Goal: Information Seeking & Learning: Check status

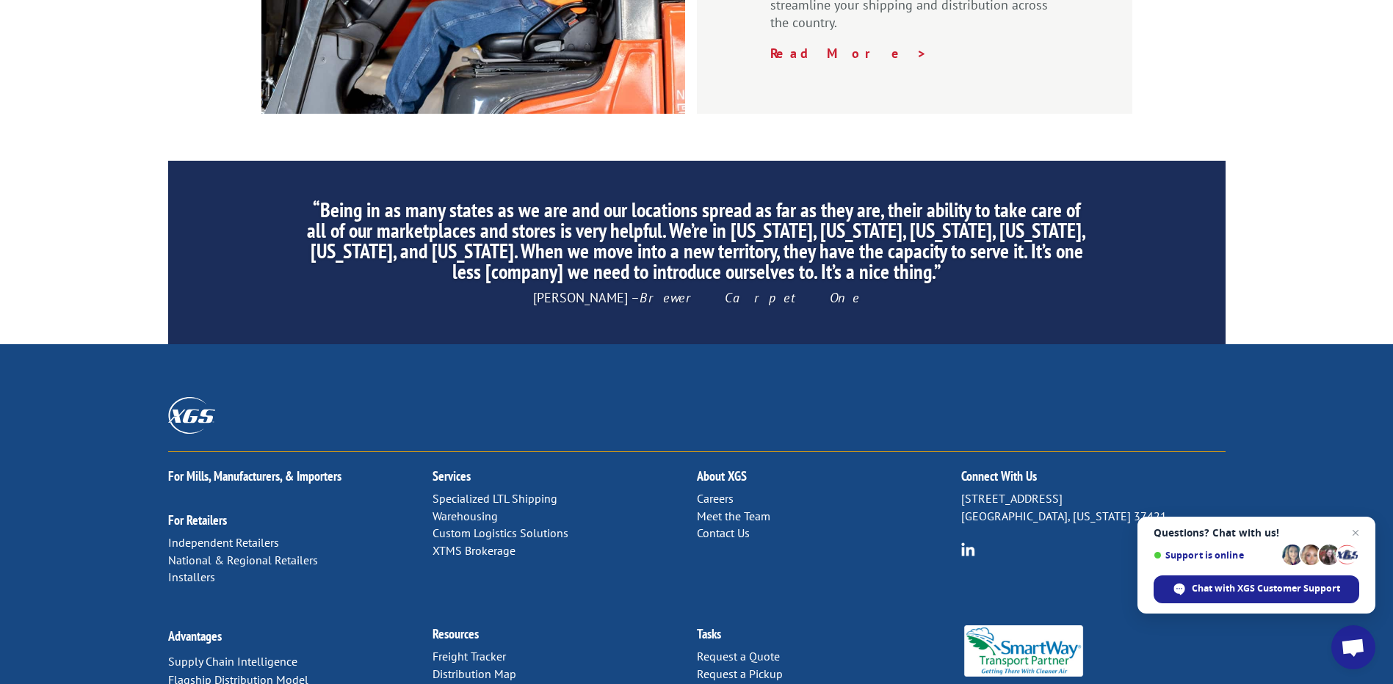
scroll to position [2222, 0]
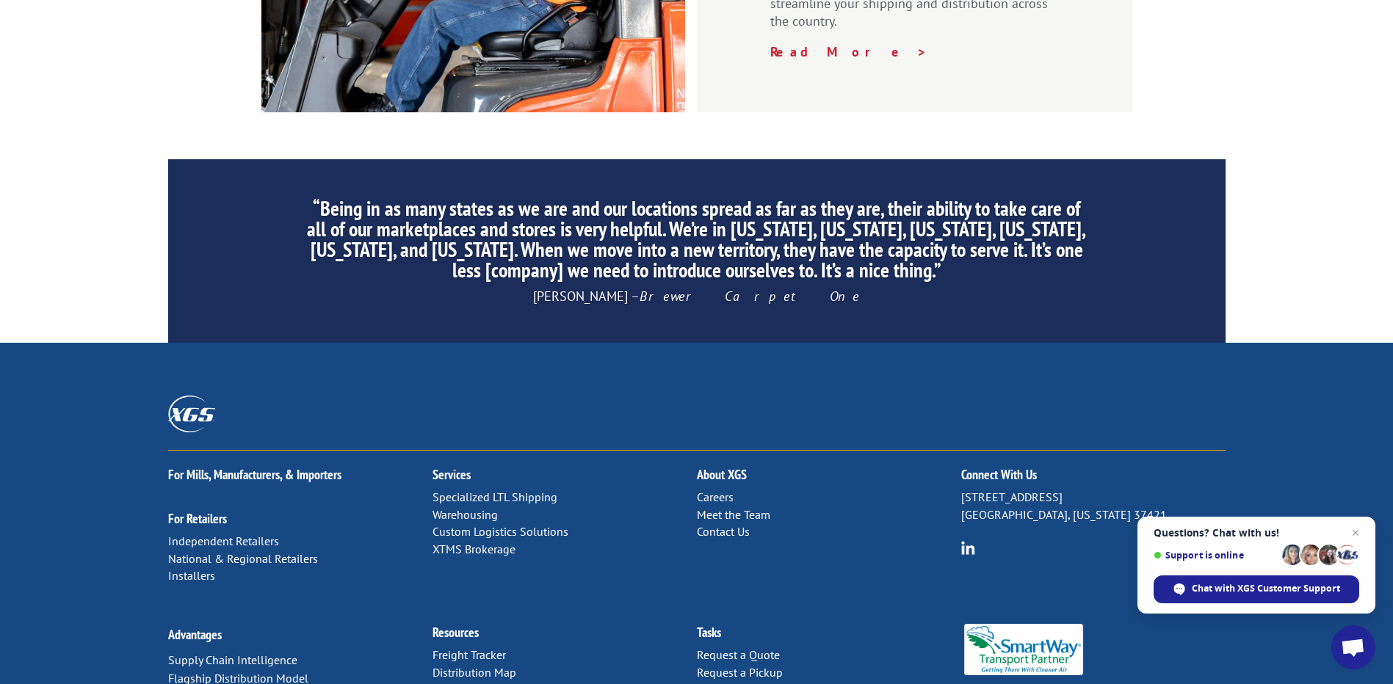
click at [497, 648] on link "Freight Tracker" at bounding box center [469, 655] width 73 height 15
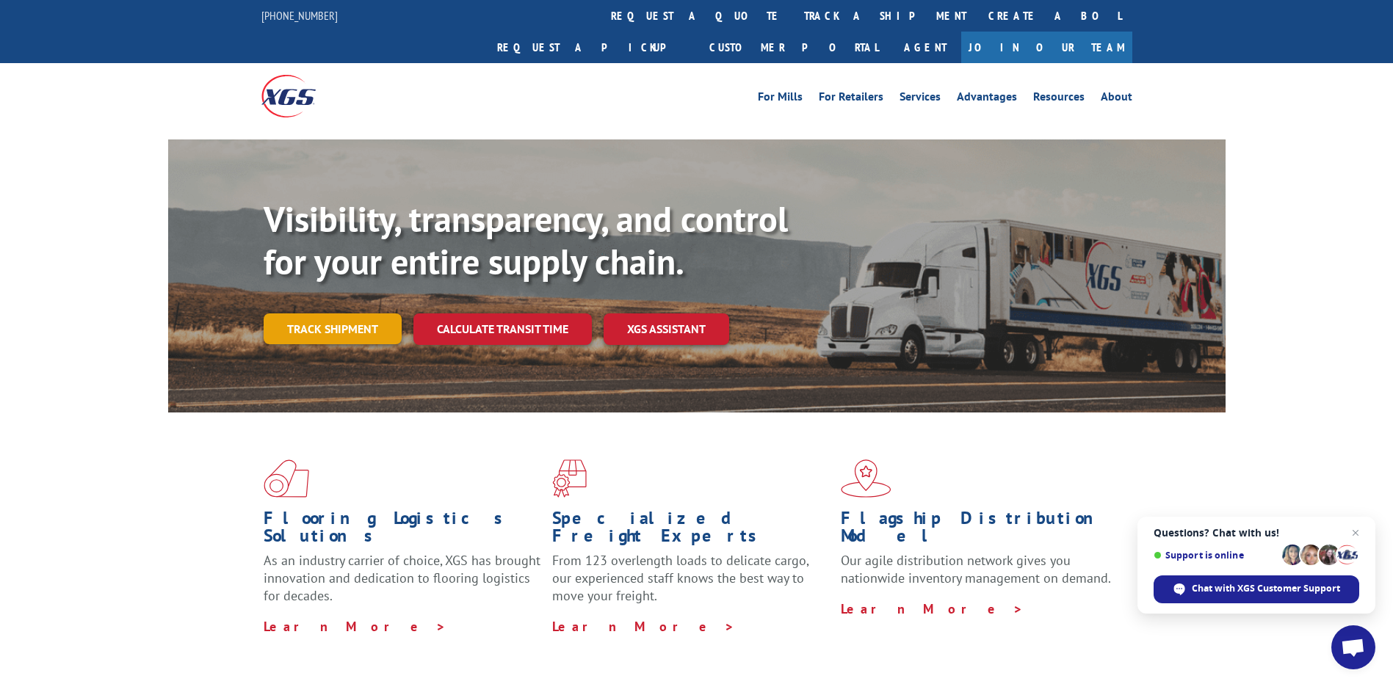
click at [294, 314] on link "Track shipment" at bounding box center [333, 329] width 138 height 31
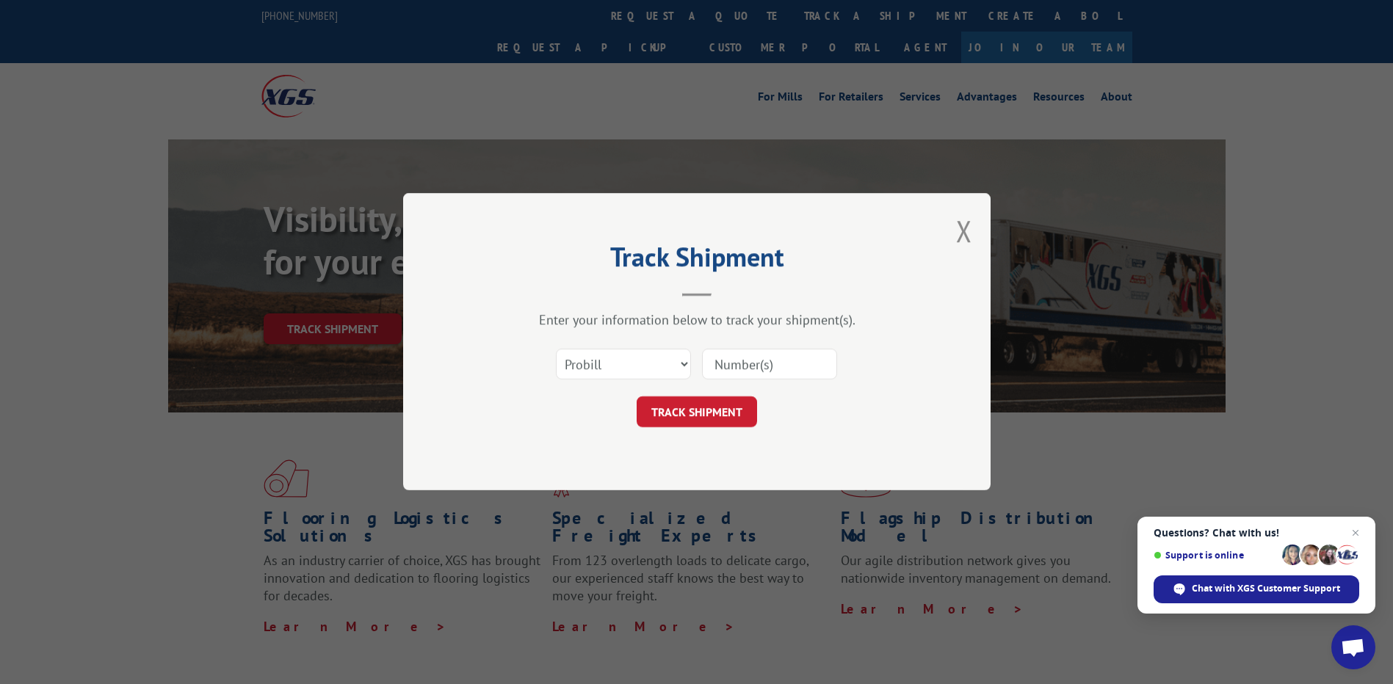
click at [734, 366] on input at bounding box center [769, 365] width 135 height 31
paste input "14626087"
type input "14626087"
click at [682, 416] on button "TRACK SHIPMENT" at bounding box center [697, 412] width 120 height 31
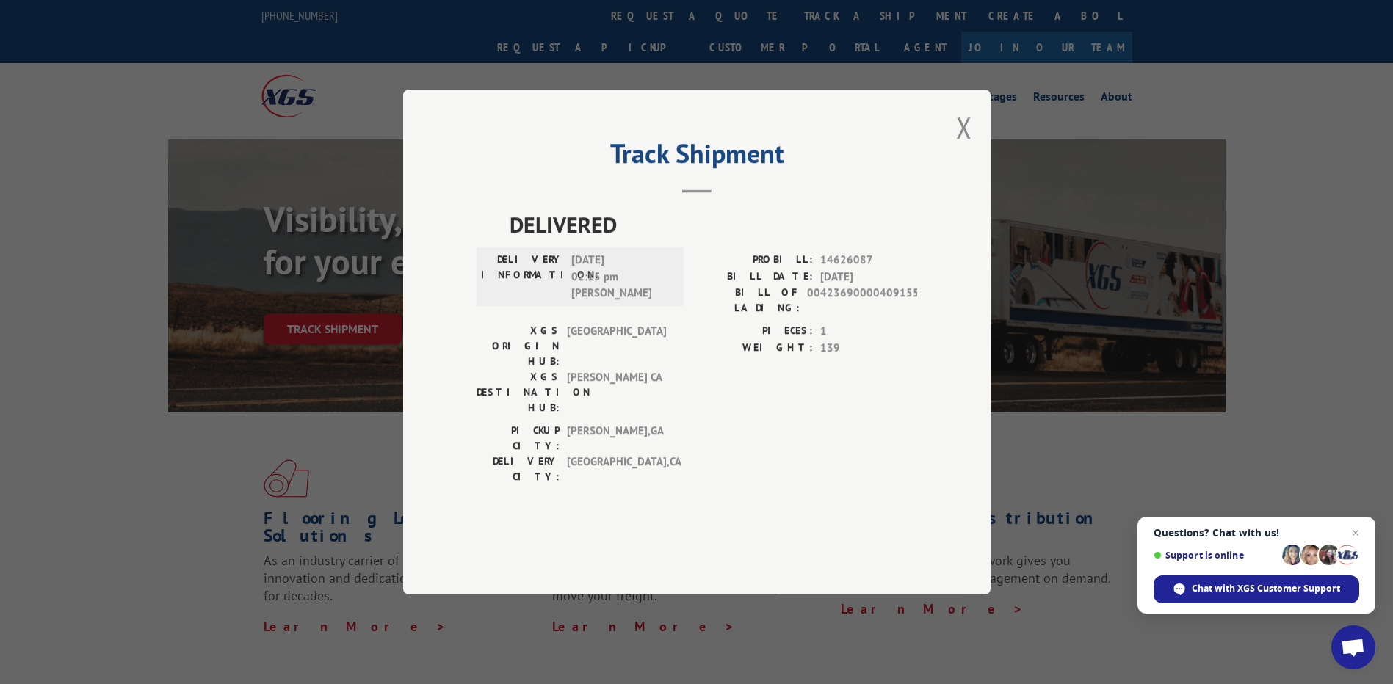
click at [967, 147] on button "Close modal" at bounding box center [964, 127] width 16 height 39
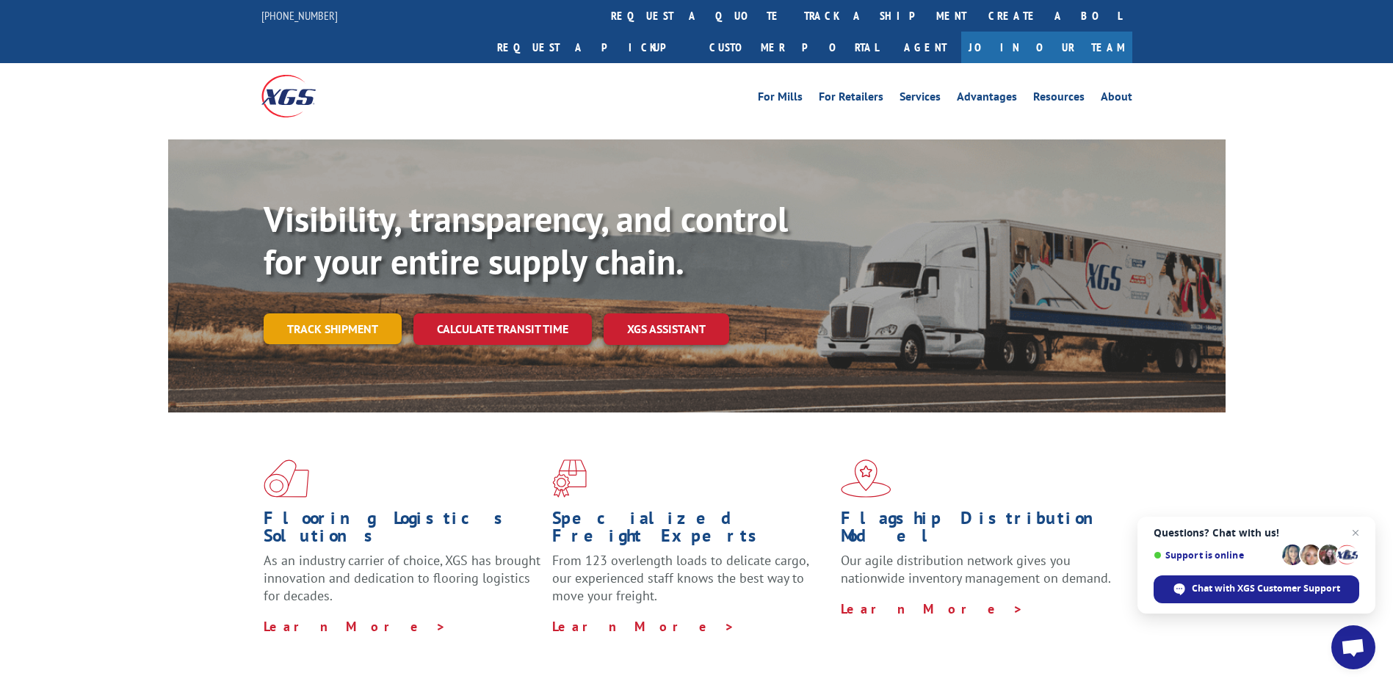
click at [349, 314] on link "Track shipment" at bounding box center [333, 329] width 138 height 31
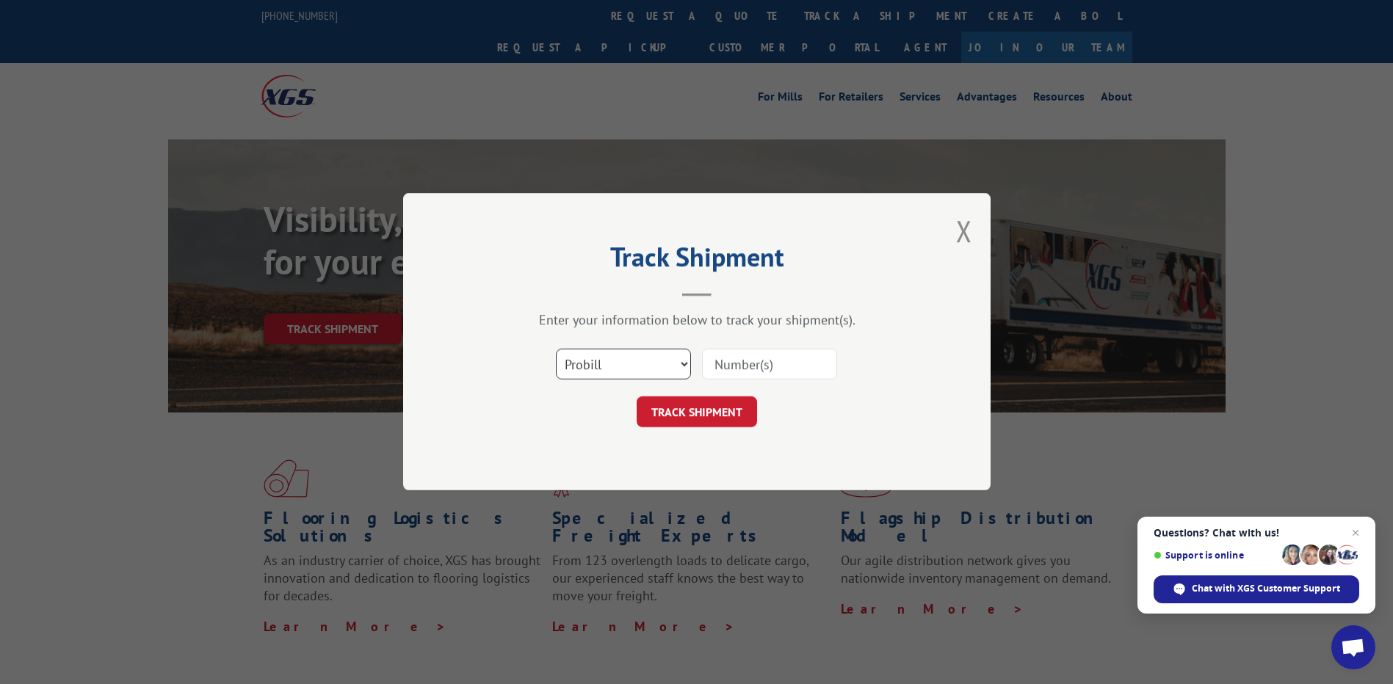
click at [684, 364] on select "Select category... Probill BOL PO" at bounding box center [623, 365] width 135 height 31
click at [556, 350] on select "Select category... Probill BOL PO" at bounding box center [623, 365] width 135 height 31
click at [683, 366] on select "Select category... Probill BOL PO" at bounding box center [623, 365] width 135 height 31
select select "bol"
click at [556, 350] on select "Select category... Probill BOL PO" at bounding box center [623, 365] width 135 height 31
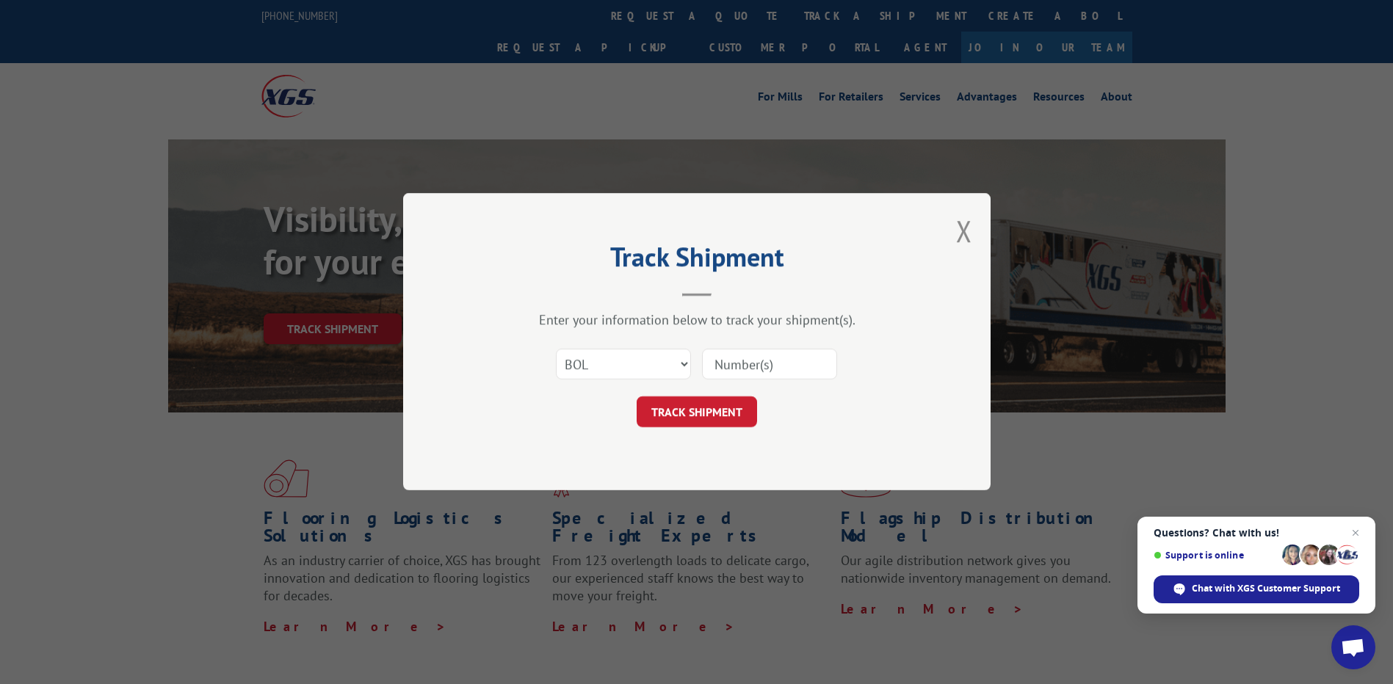
click at [720, 358] on input at bounding box center [769, 365] width 135 height 31
paste input "14626087"
type input "14626087"
drag, startPoint x: 715, startPoint y: 405, endPoint x: 723, endPoint y: 405, distance: 8.1
click at [715, 405] on button "TRACK SHIPMENT" at bounding box center [697, 412] width 120 height 31
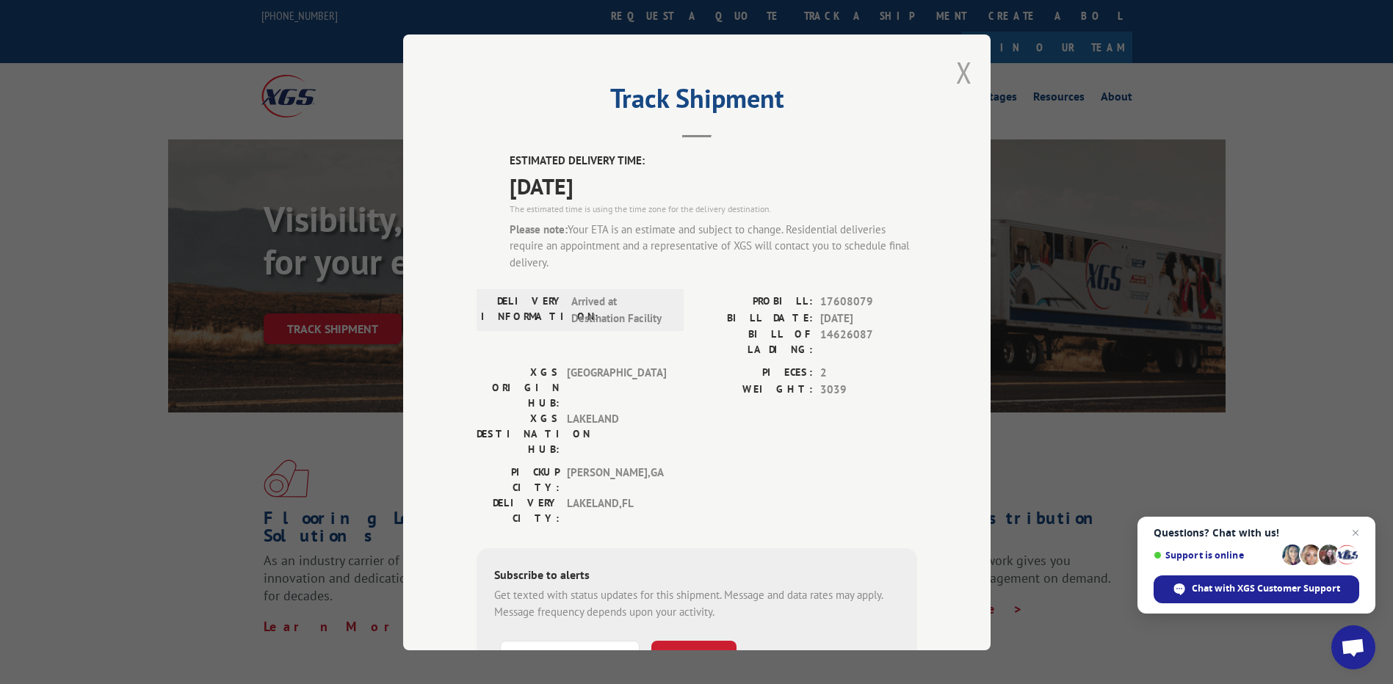
click at [960, 79] on button "Close modal" at bounding box center [964, 72] width 16 height 39
